Goal: Communication & Community: Ask a question

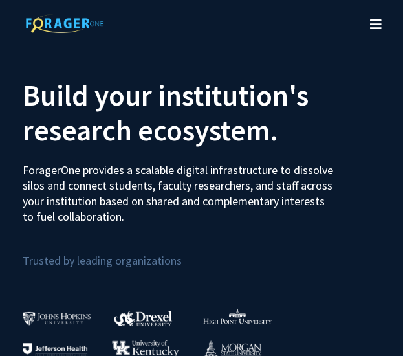
click at [370, 14] on button "Toggle navigation" at bounding box center [376, 25] width 28 height 52
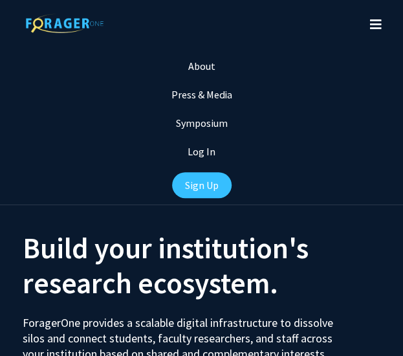
click at [188, 157] on div "Log In" at bounding box center [201, 151] width 403 height 28
click at [201, 151] on link "Log In" at bounding box center [202, 151] width 28 height 13
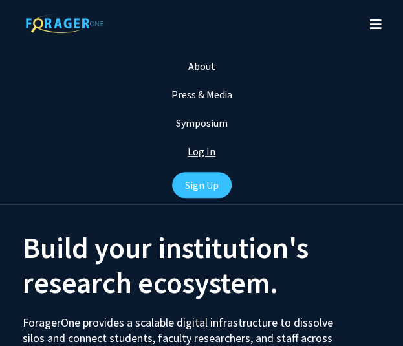
select select
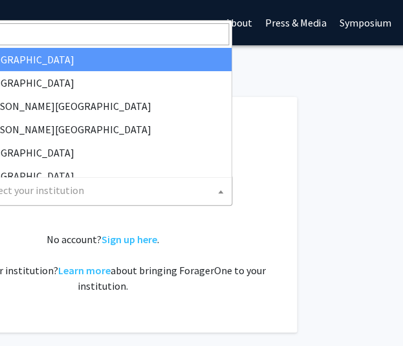
scroll to position [0, 261]
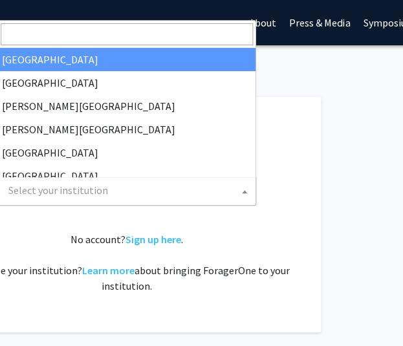
click at [170, 186] on span "Select your institution" at bounding box center [129, 190] width 252 height 27
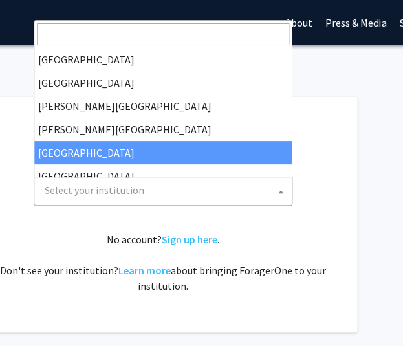
scroll to position [0, 222]
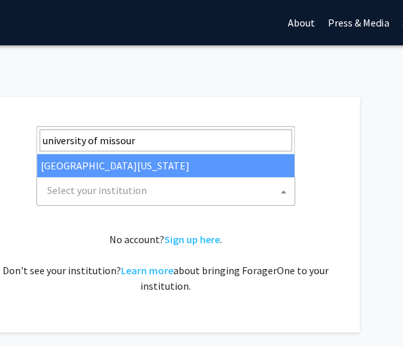
type input "[GEOGRAPHIC_DATA][US_STATE]"
select select "33"
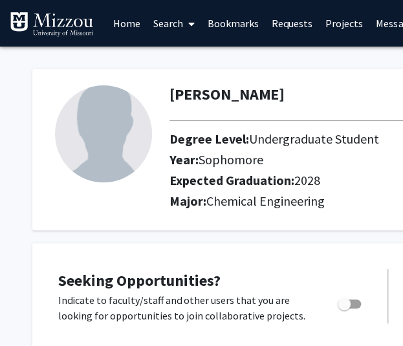
click at [169, 25] on link "Search" at bounding box center [174, 23] width 54 height 45
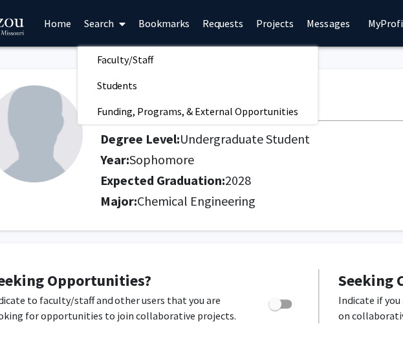
scroll to position [0, 70]
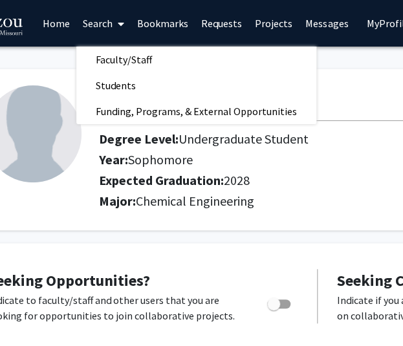
click at [216, 10] on link "Requests" at bounding box center [222, 23] width 54 height 45
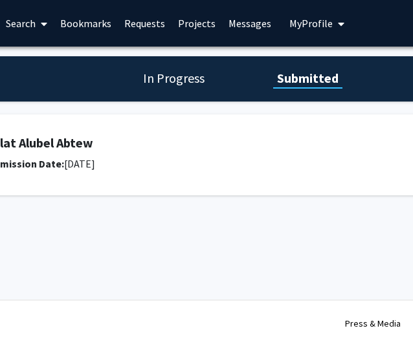
scroll to position [0, 138]
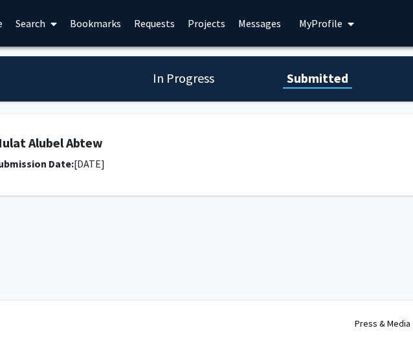
click at [175, 26] on link "Requests" at bounding box center [154, 23] width 54 height 45
click at [155, 26] on link "Requests" at bounding box center [154, 23] width 54 height 45
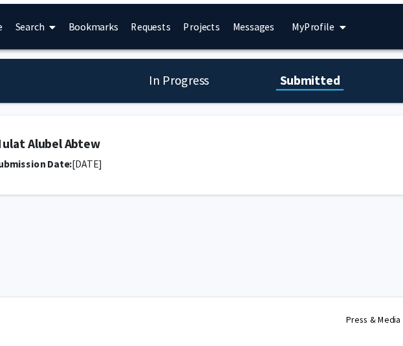
scroll to position [0, 0]
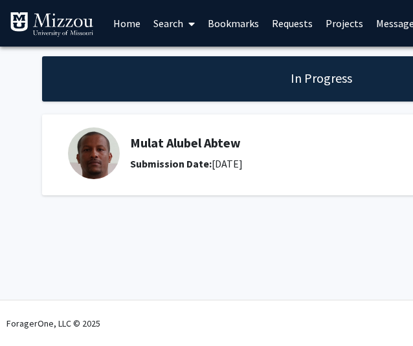
click at [124, 26] on link "Home" at bounding box center [127, 23] width 40 height 45
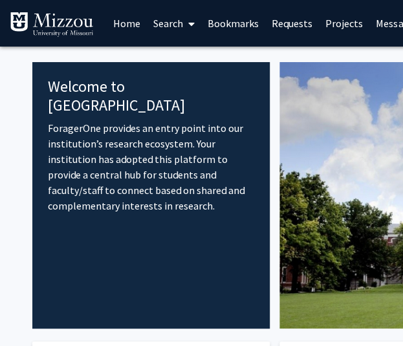
click at [173, 21] on link "Search" at bounding box center [174, 23] width 54 height 45
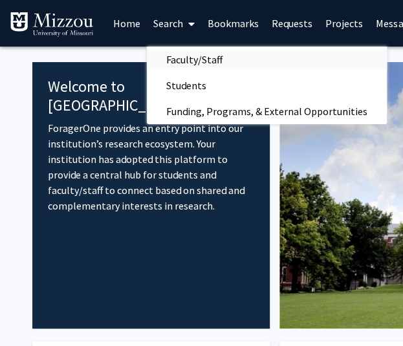
click at [194, 52] on span "Faculty/Staff" at bounding box center [194, 60] width 95 height 26
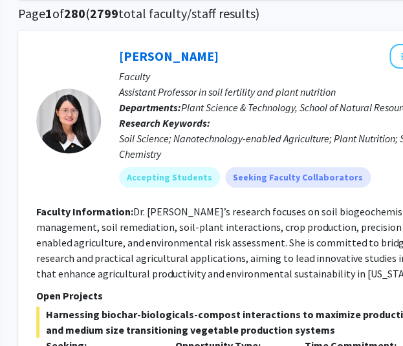
scroll to position [0, 186]
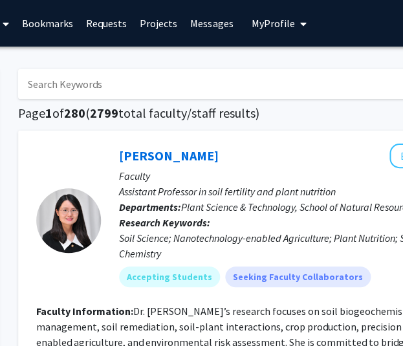
click at [75, 82] on input "Search Keywords" at bounding box center [272, 84] width 508 height 30
type input "polymers"
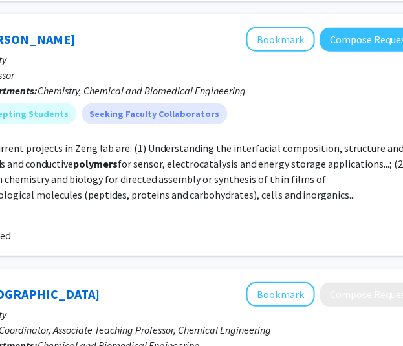
scroll to position [741, 329]
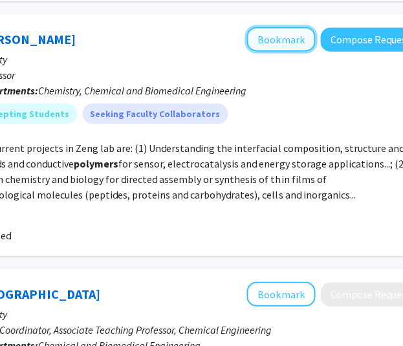
click at [276, 27] on button "Bookmark" at bounding box center [280, 39] width 69 height 25
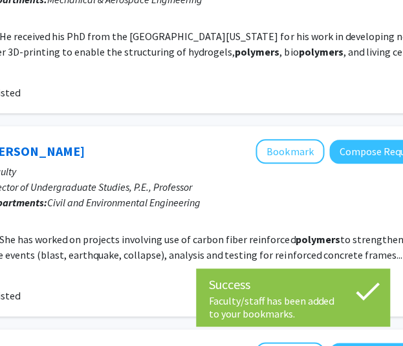
scroll to position [107, 319]
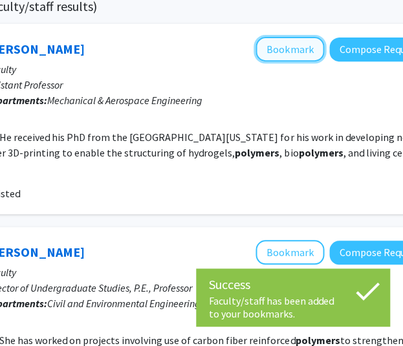
click at [292, 39] on button "Bookmark" at bounding box center [289, 49] width 69 height 25
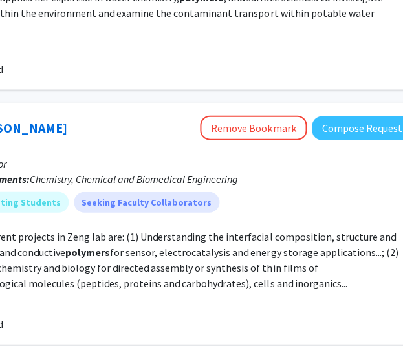
scroll to position [653, 350]
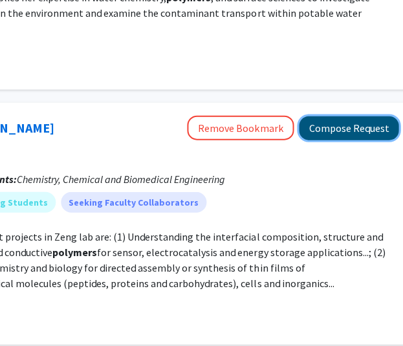
click at [368, 116] on button "Compose Request" at bounding box center [349, 128] width 100 height 24
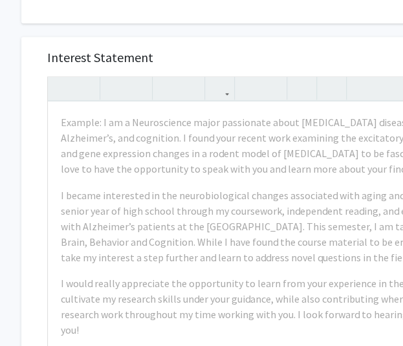
scroll to position [410, 21]
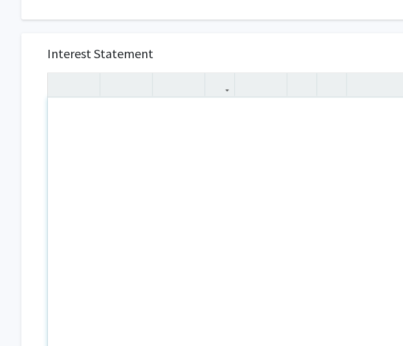
click at [131, 162] on div "Note to users with screen readers: Please press Alt+0 or Option+0 to deactivate…" at bounding box center [278, 246] width 461 height 297
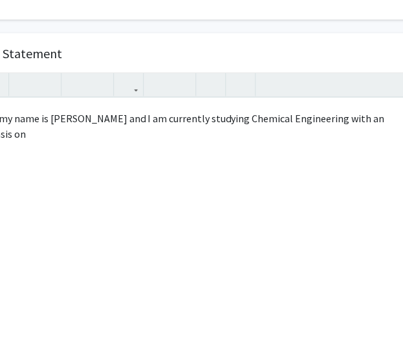
scroll to position [410, 89]
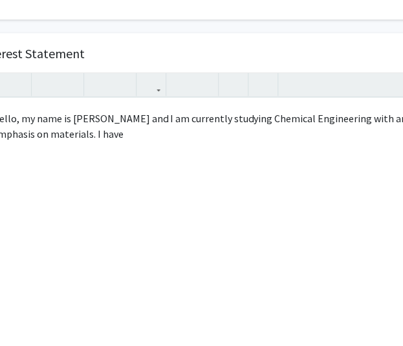
type textarea "Hello, my name is Tali James and I am currently studying Chemical Engineering w…"
